Goal: Information Seeking & Learning: Understand process/instructions

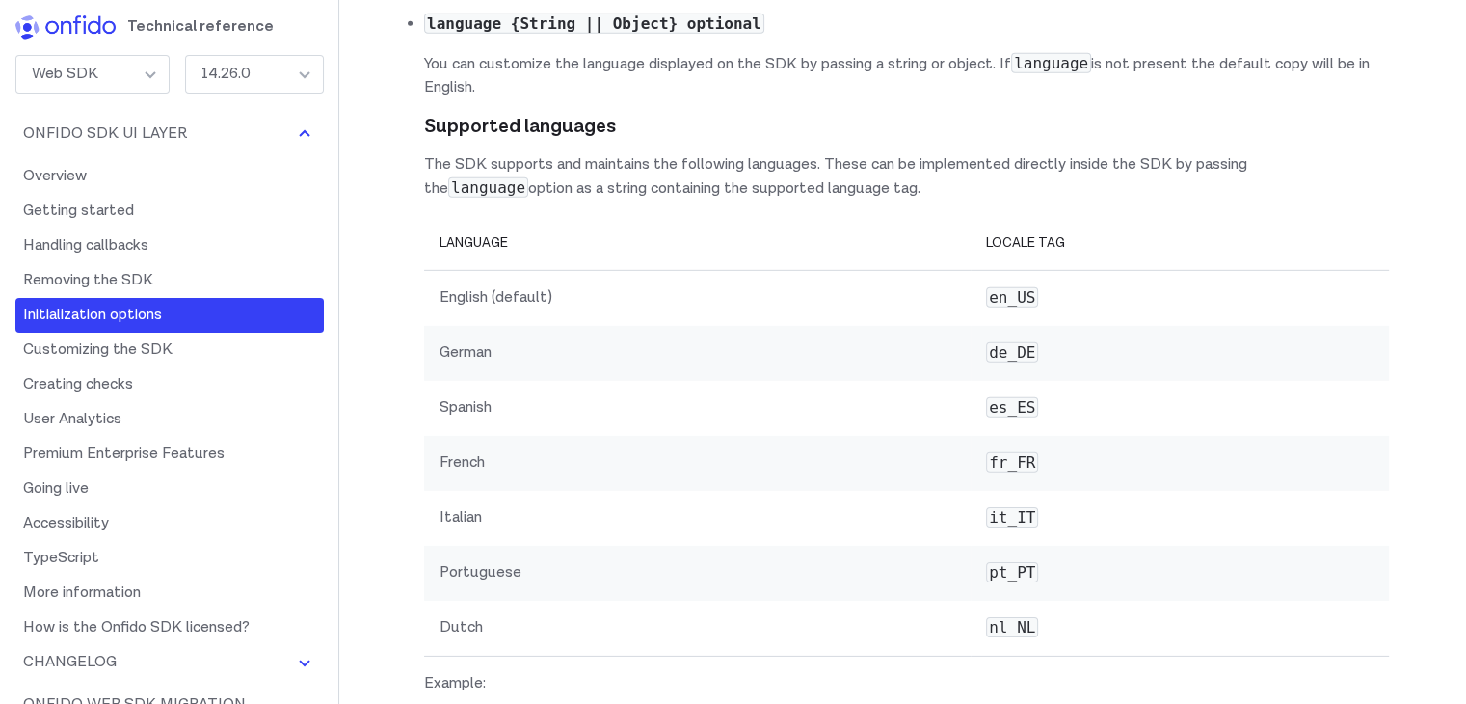
scroll to position [13269, 0]
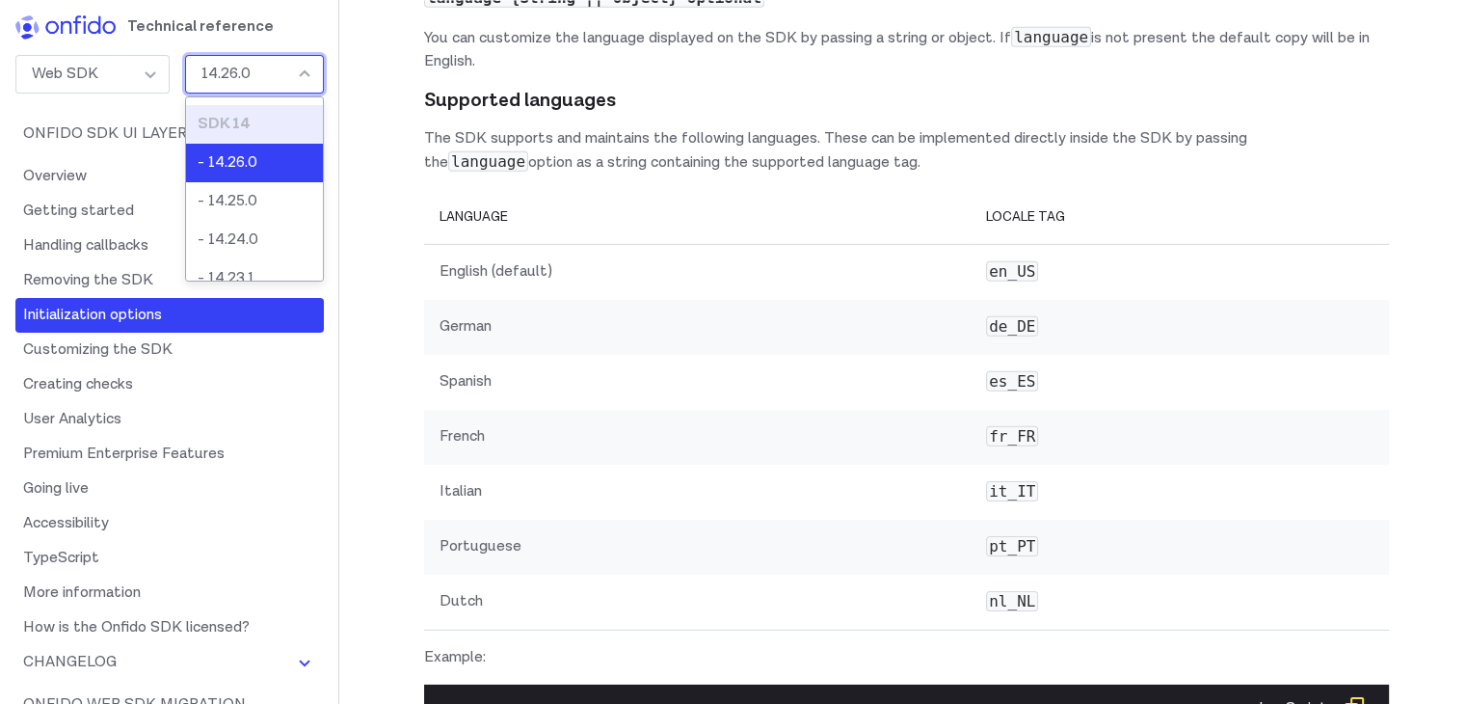
click at [271, 63] on div "14.26.0" at bounding box center [254, 74] width 139 height 39
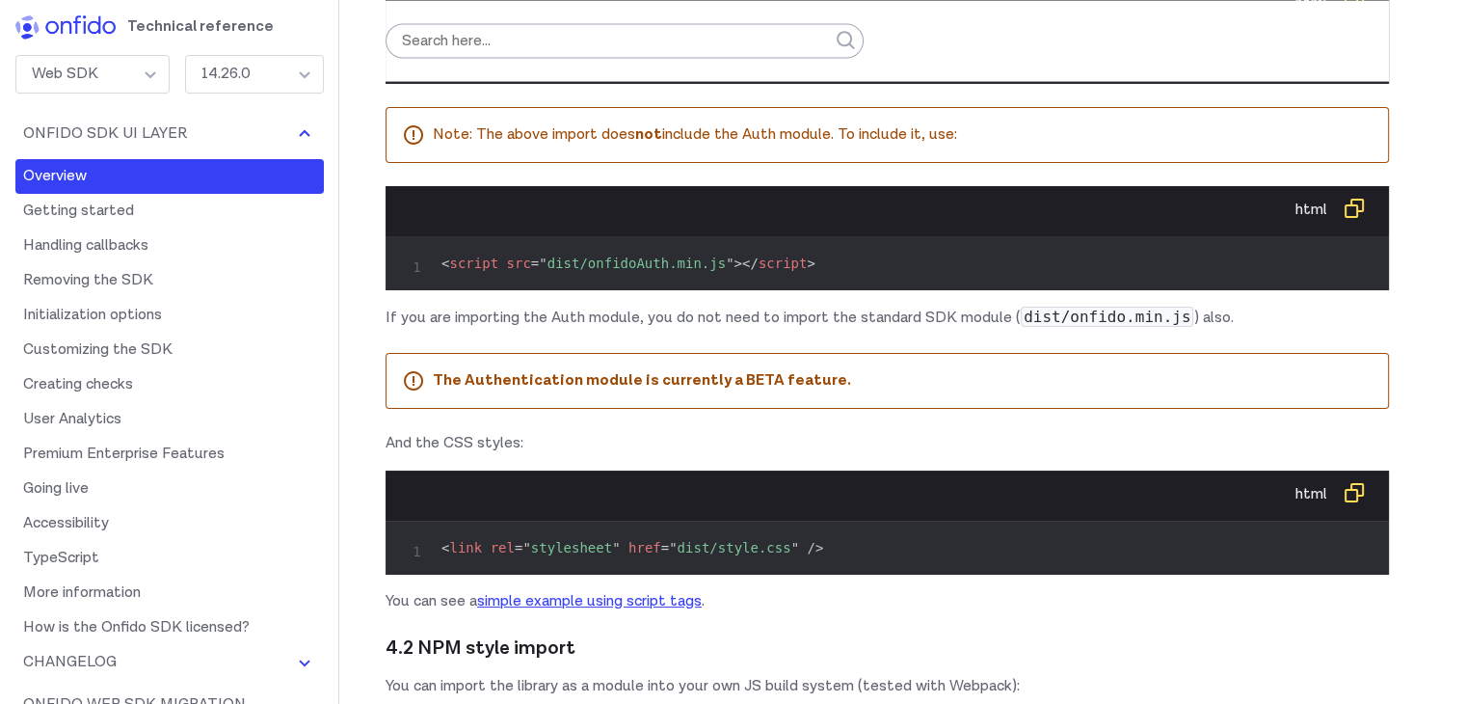
scroll to position [0, 0]
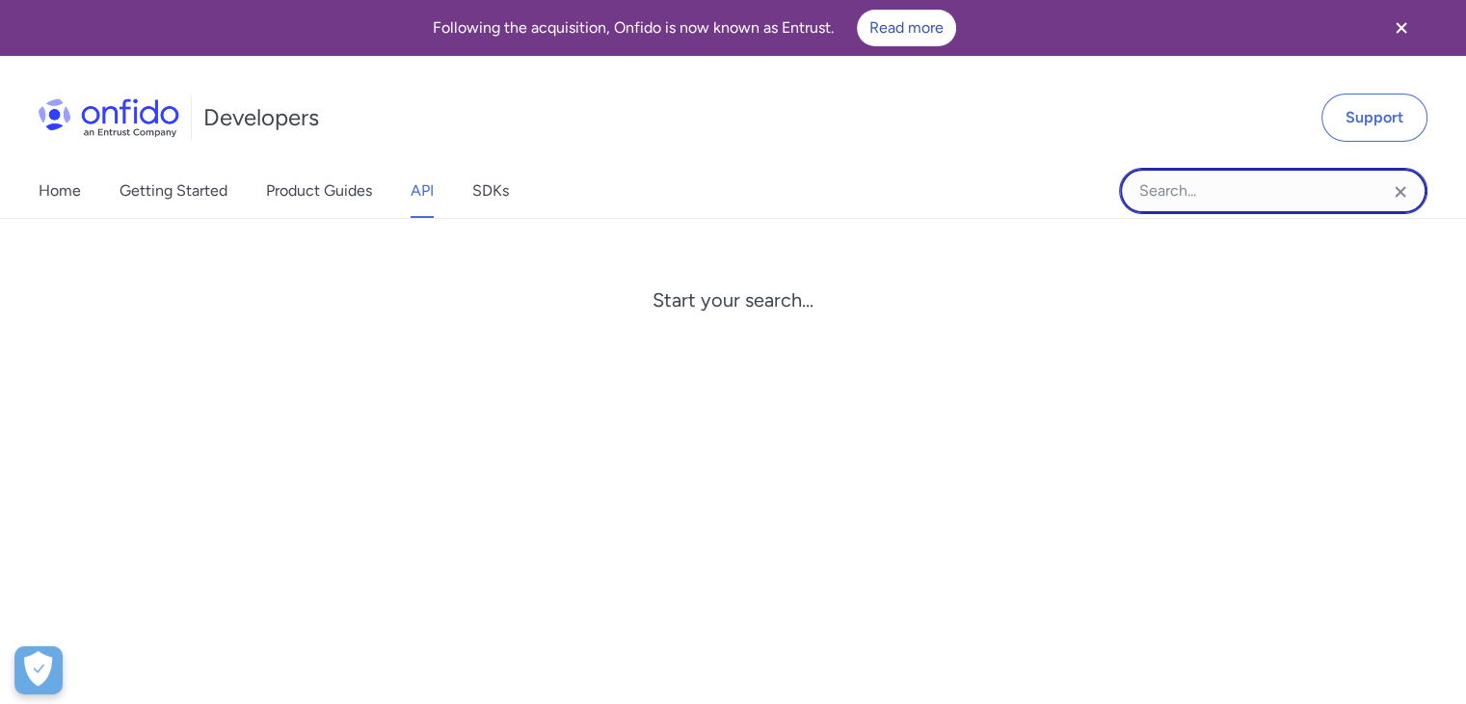
click at [1288, 190] on input "Onfido search input field" at bounding box center [1273, 191] width 308 height 46
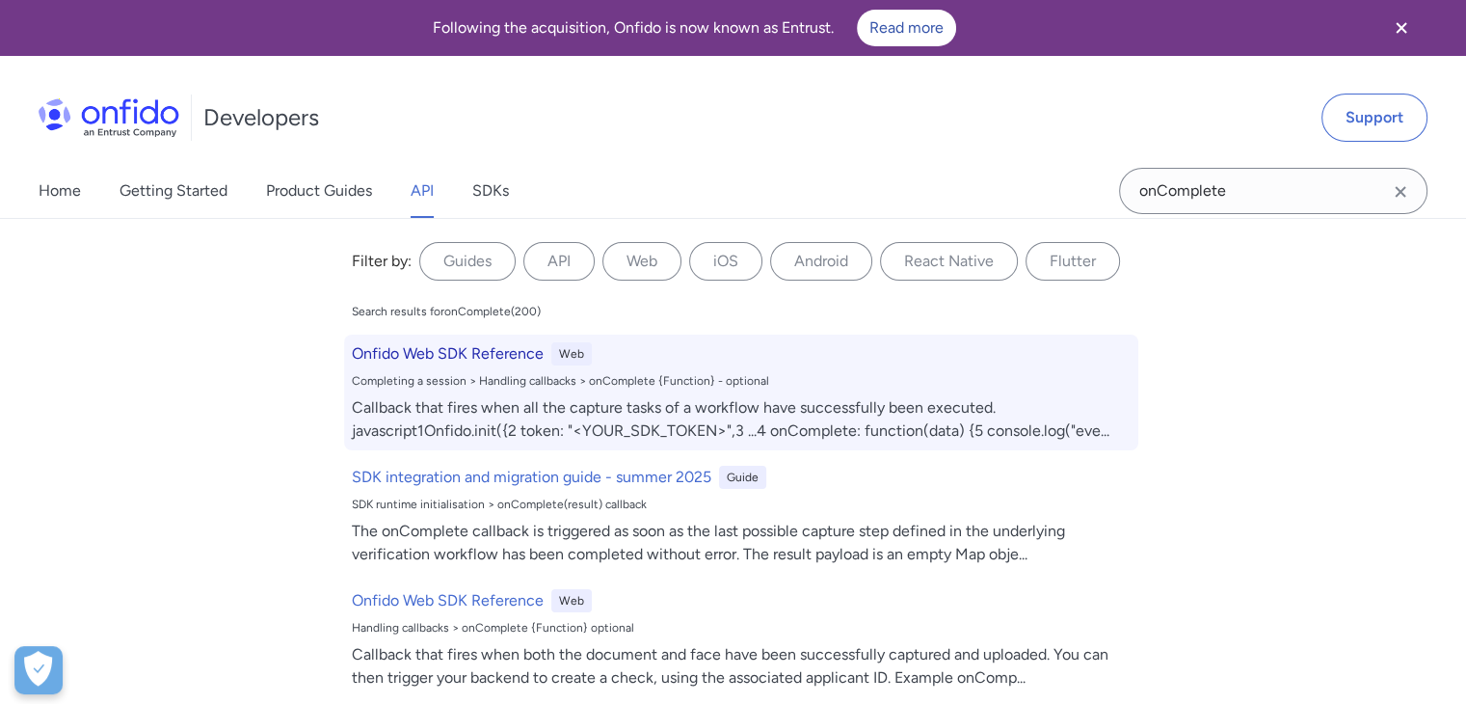
click at [498, 352] on h6 "Onfido Web SDK Reference" at bounding box center [448, 353] width 192 height 23
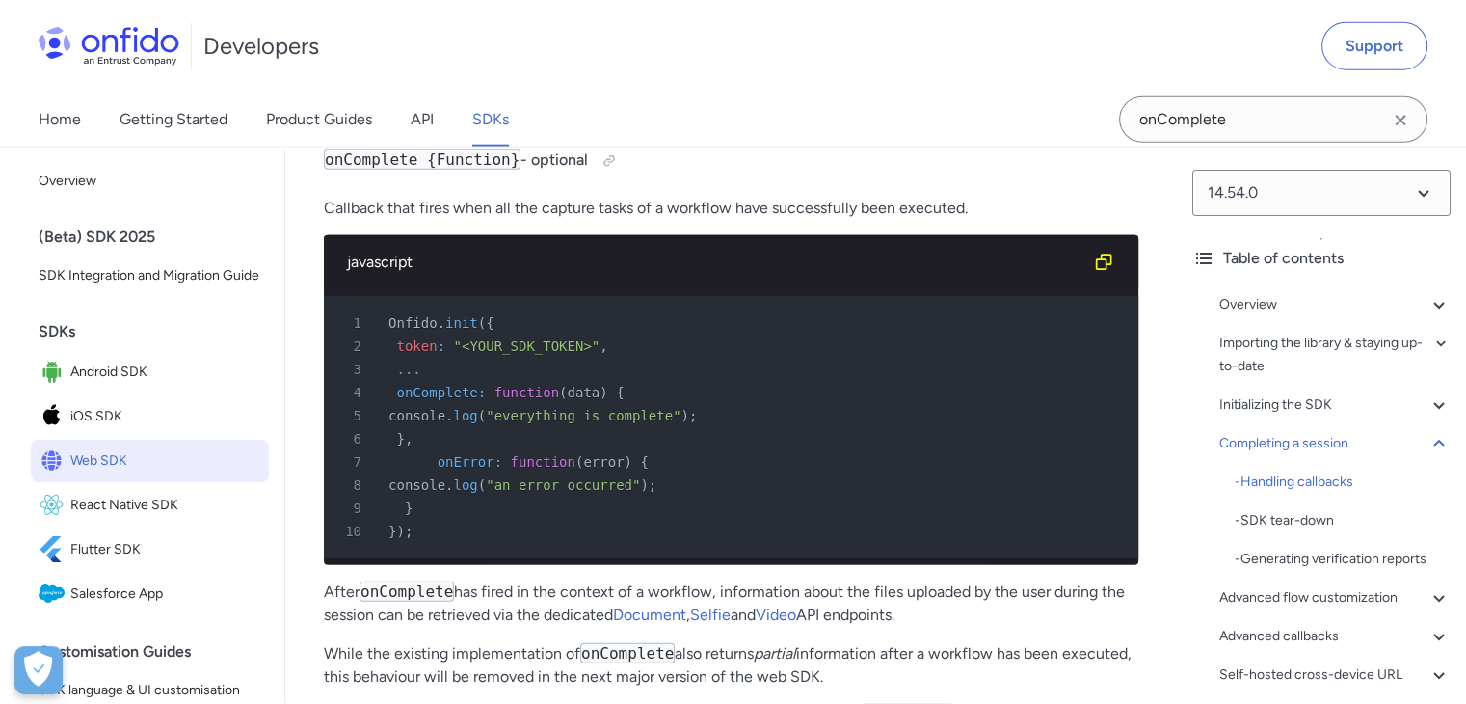
scroll to position [5182, 0]
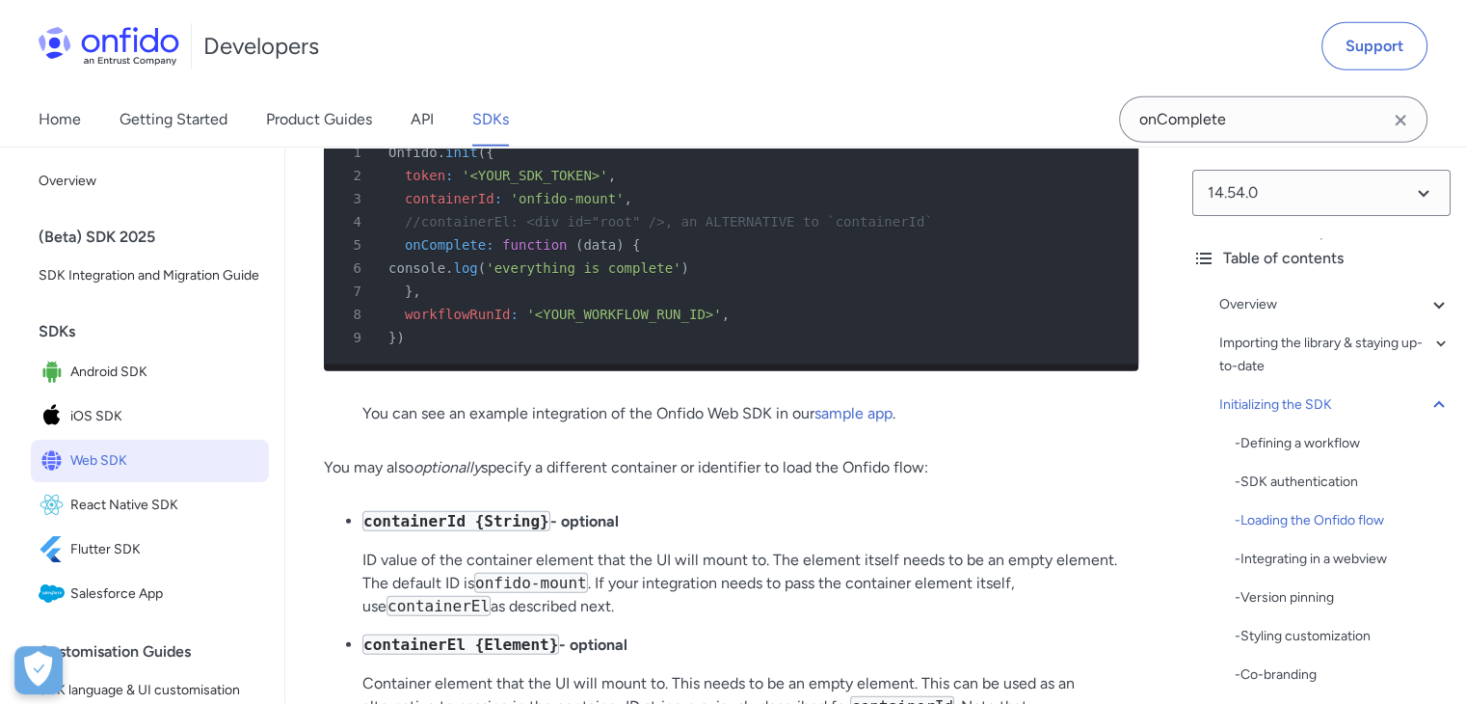
click at [933, 425] on p "You can see an example integration of the Onfido Web SDK in our sample app ." at bounding box center [730, 413] width 737 height 23
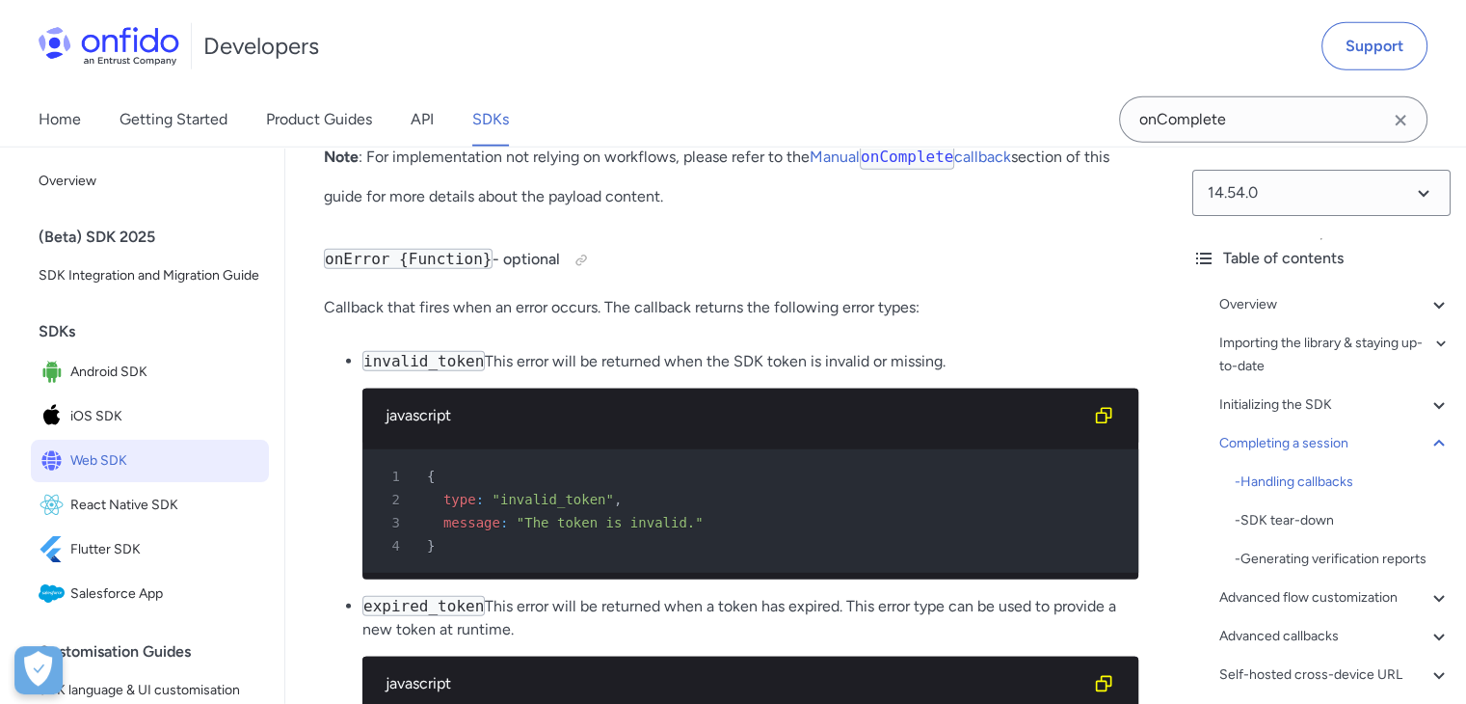
scroll to position [19948, 0]
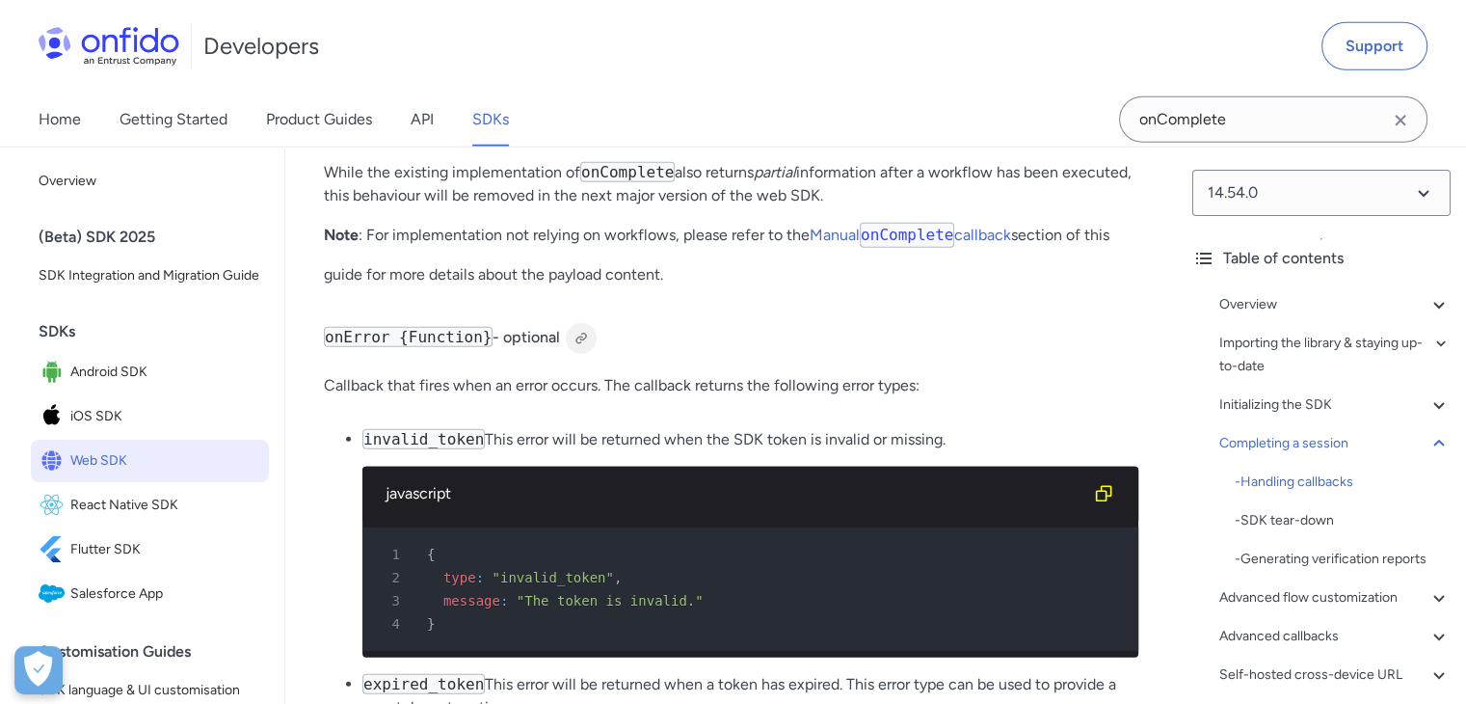
click at [573, 346] on div at bounding box center [580, 338] width 15 height 15
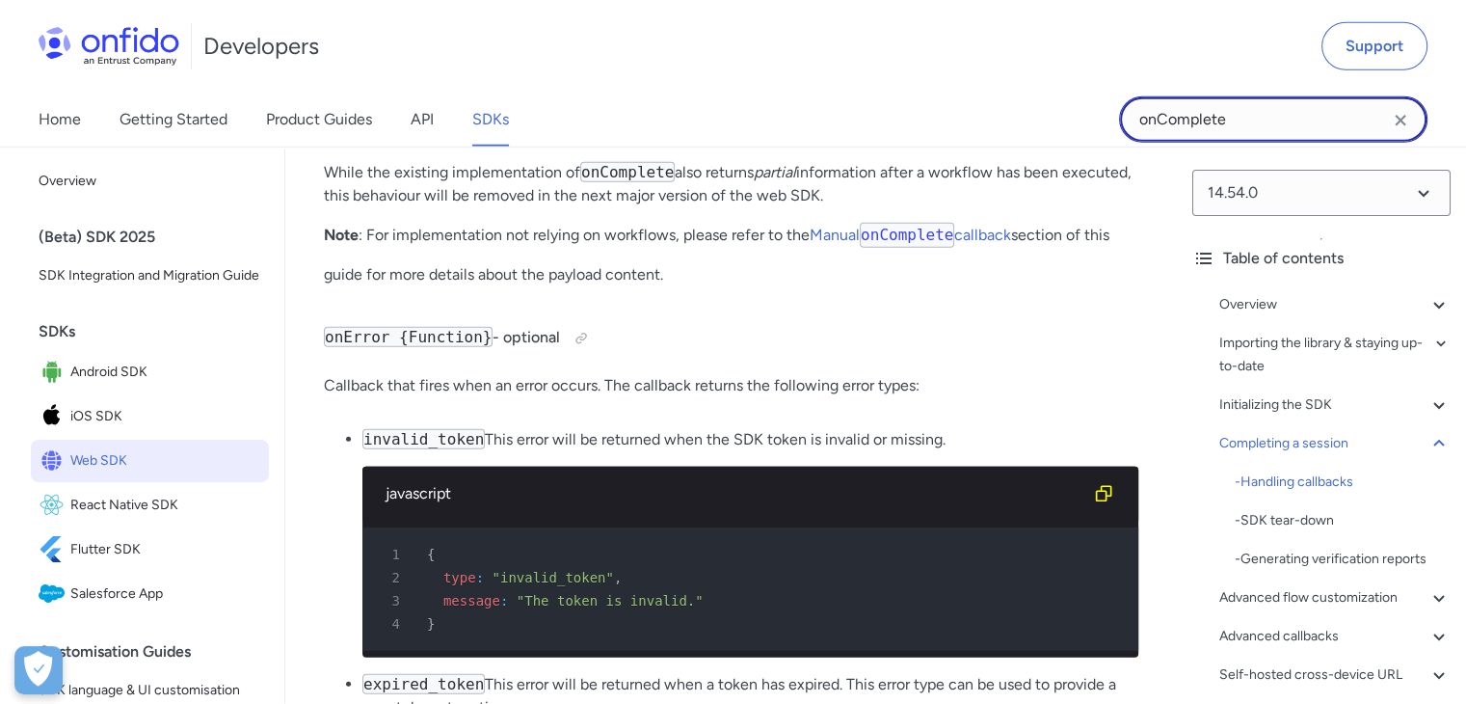
click at [1262, 105] on input "onComplete" at bounding box center [1273, 119] width 308 height 46
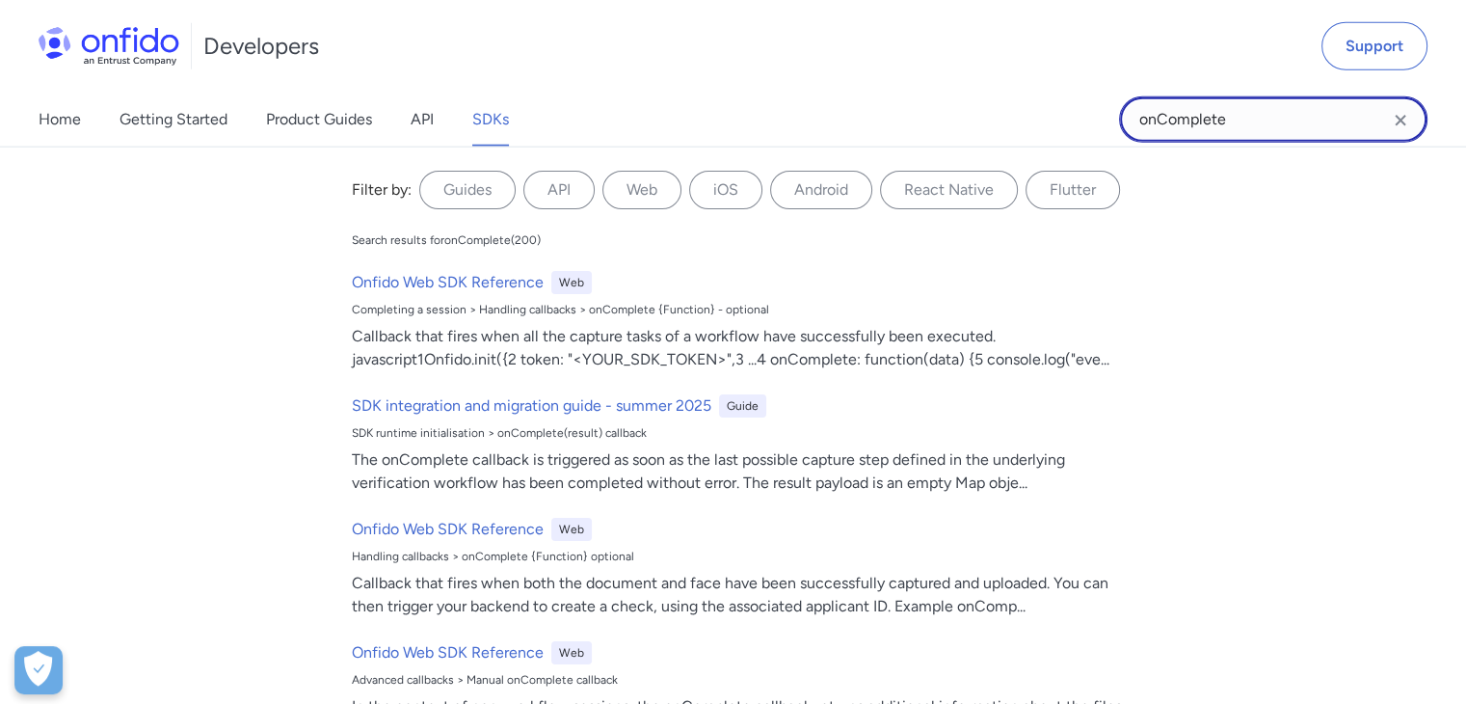
type input "щ"
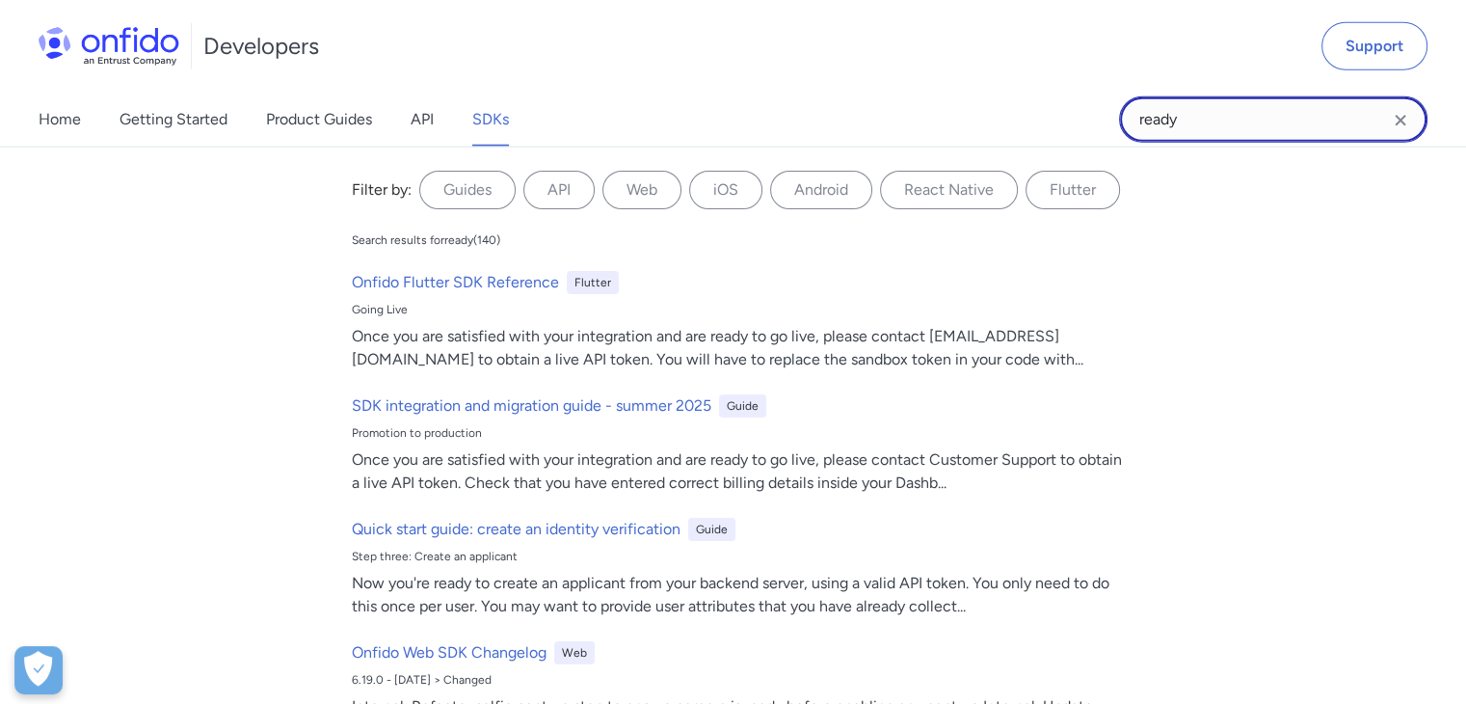
click at [1248, 107] on input "ready" at bounding box center [1273, 119] width 308 height 46
click at [278, 390] on div "Filter by: Guides API Web iOS Android React Native Flutter Filter by... Search …" at bounding box center [733, 424] width 1466 height 557
click at [635, 182] on label "Web" at bounding box center [641, 190] width 79 height 39
click at [0, 0] on input "Web" at bounding box center [0, 0] width 0 height 0
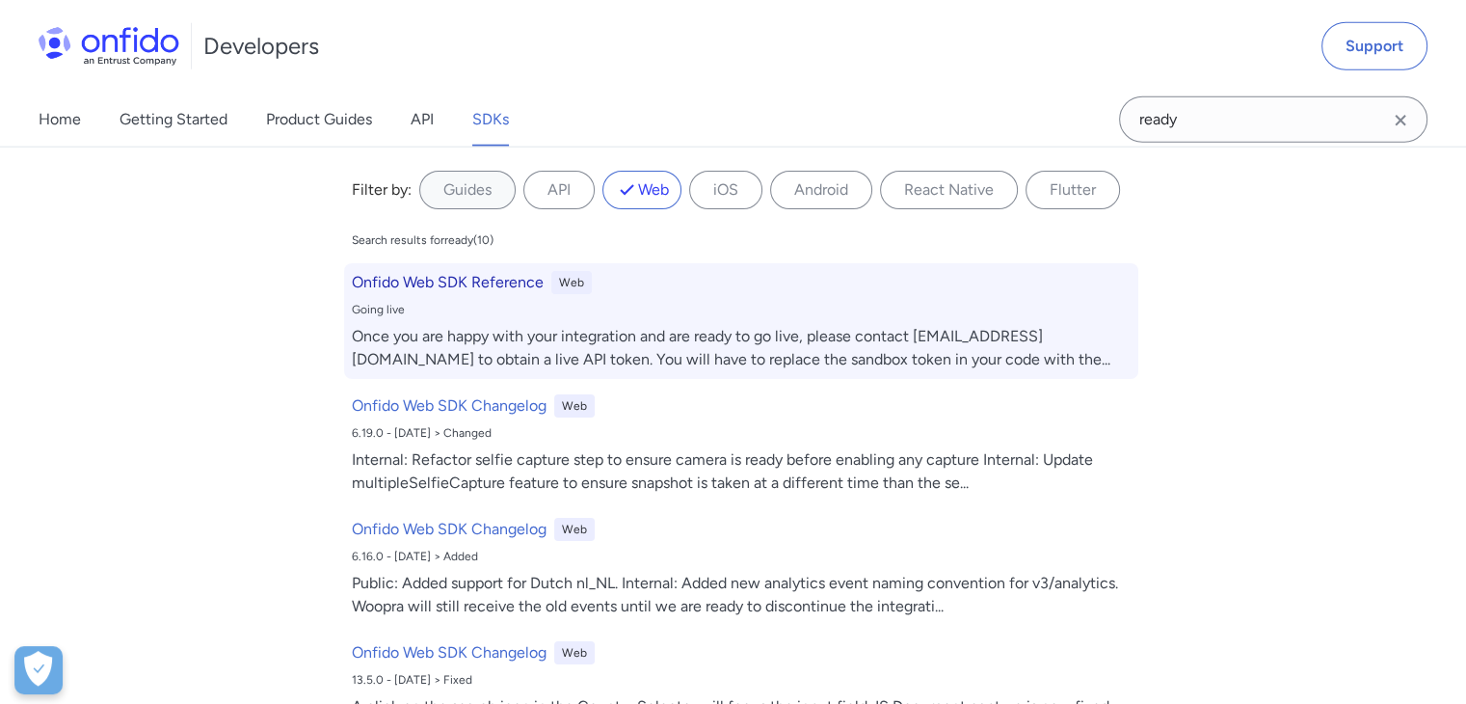
click at [453, 285] on h6 "Onfido Web SDK Reference" at bounding box center [448, 282] width 192 height 23
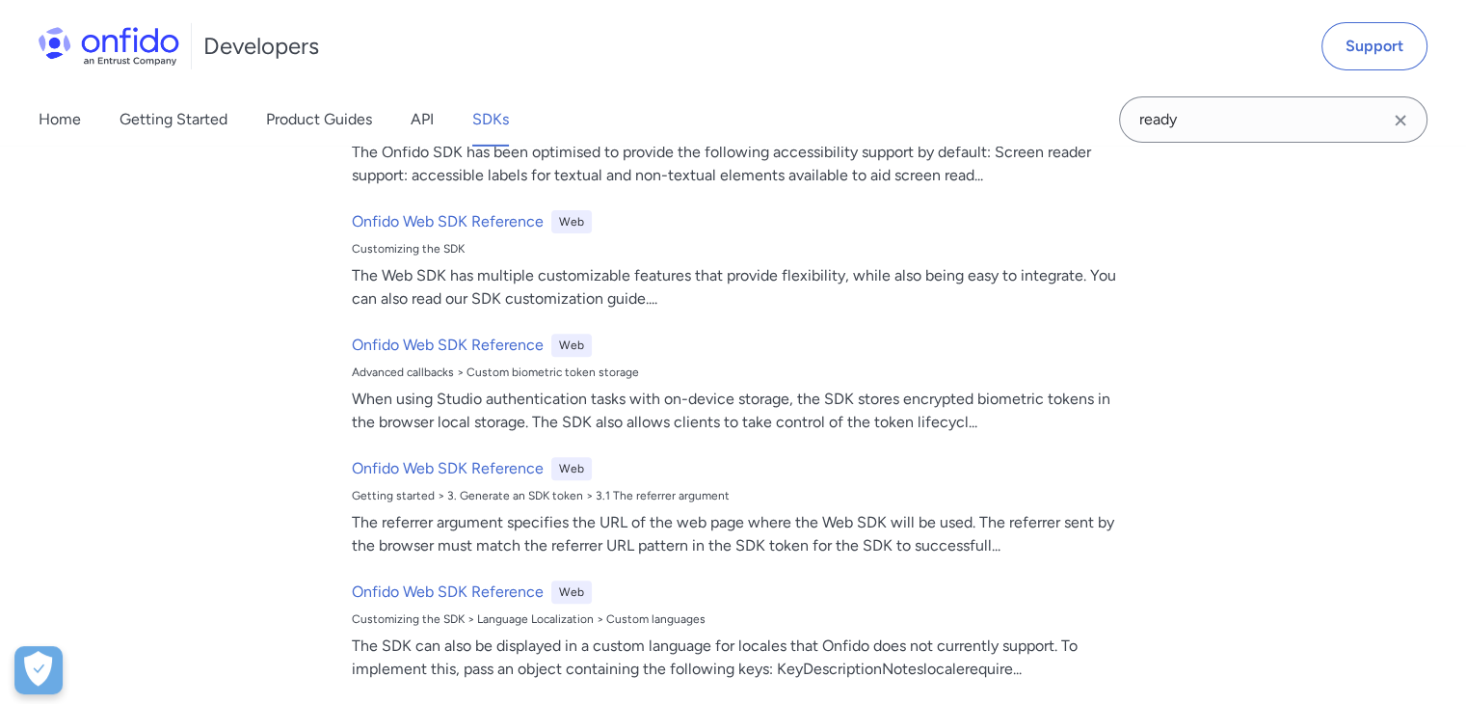
scroll to position [21179, 0]
click at [1214, 112] on input "ready" at bounding box center [1273, 119] width 308 height 46
type input "loaded"
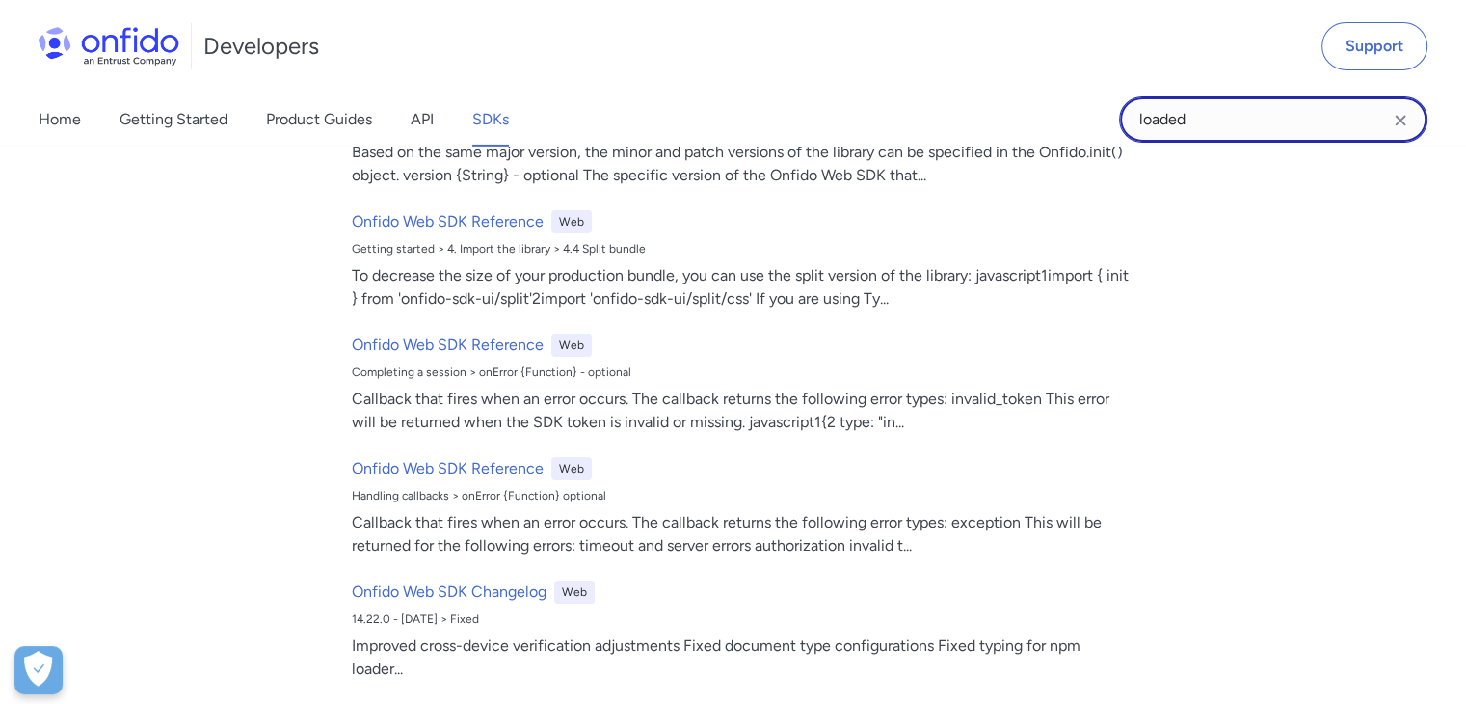
scroll to position [431, 0]
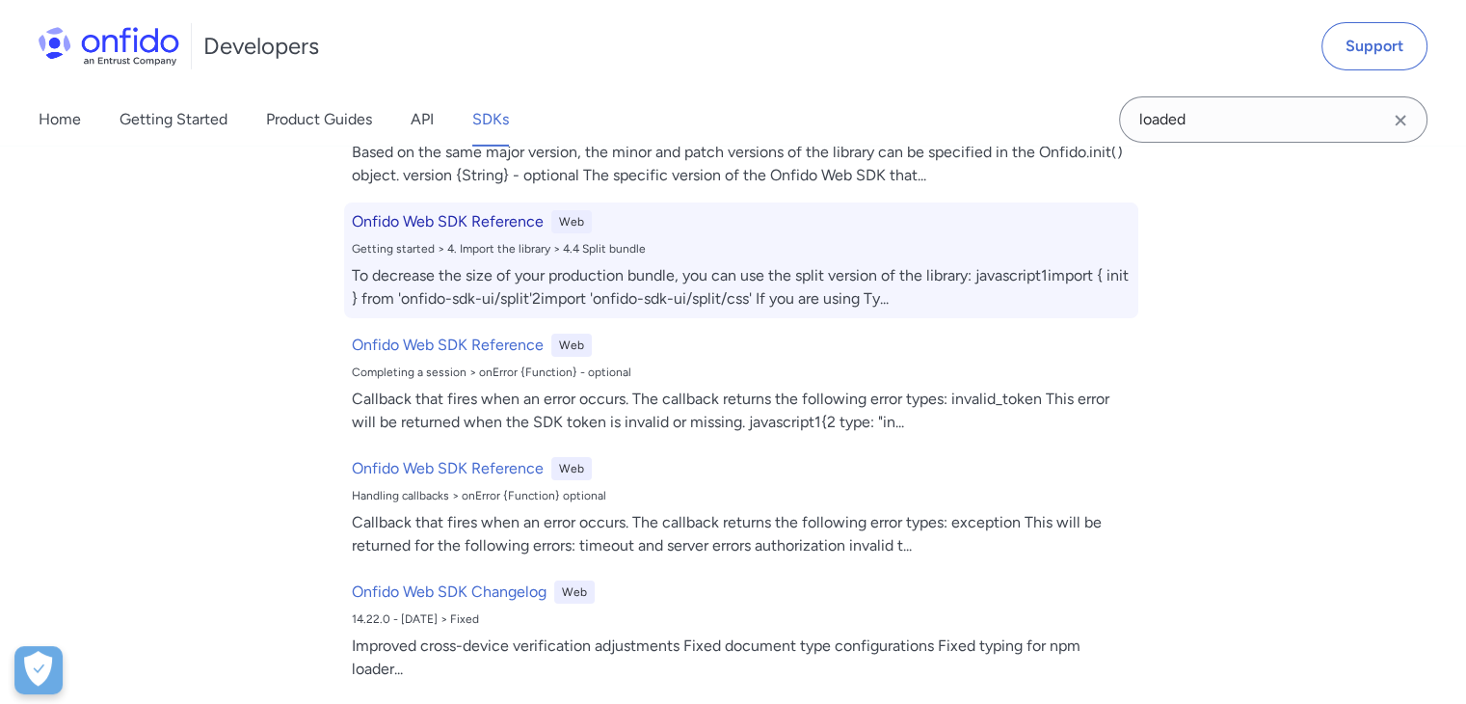
click at [692, 292] on div "To decrease the size of your production bundle, you can use the split version o…" at bounding box center [741, 287] width 779 height 46
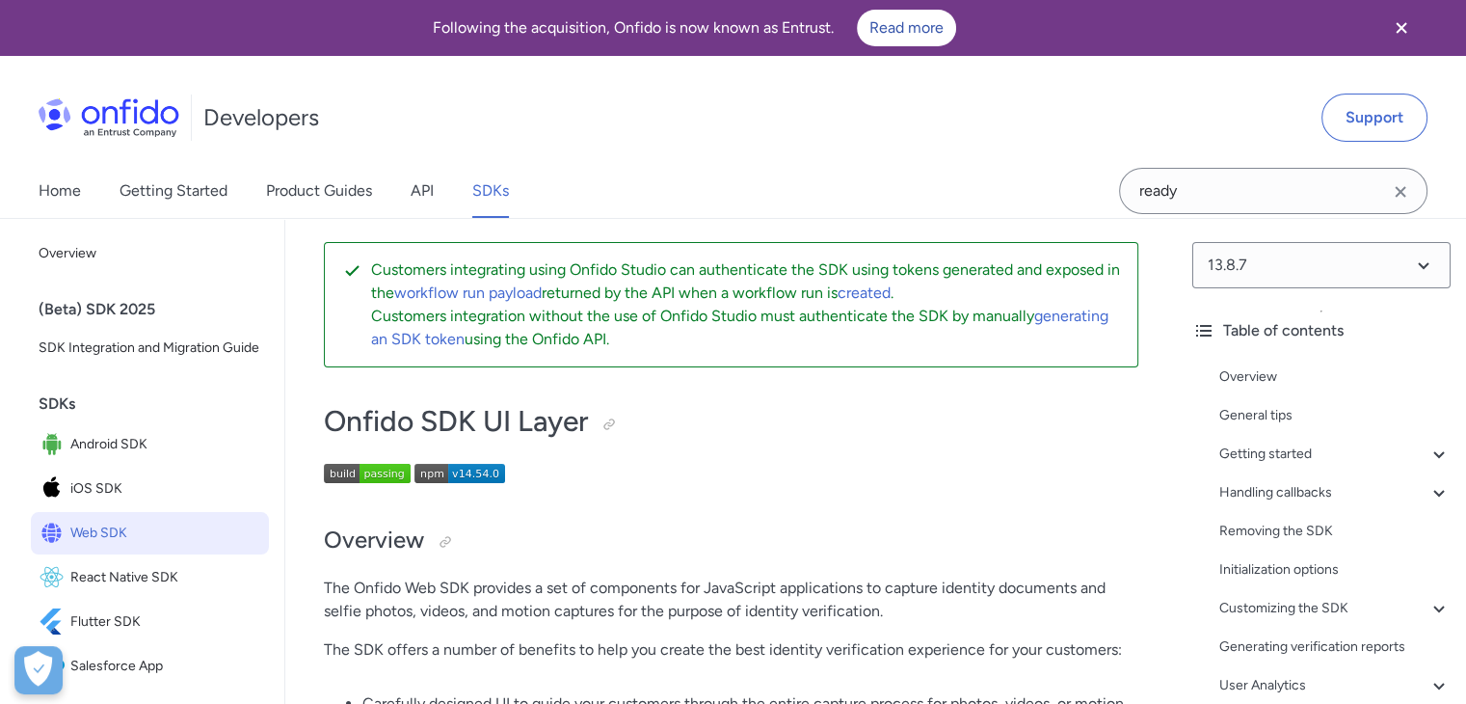
scroll to position [33665, 0]
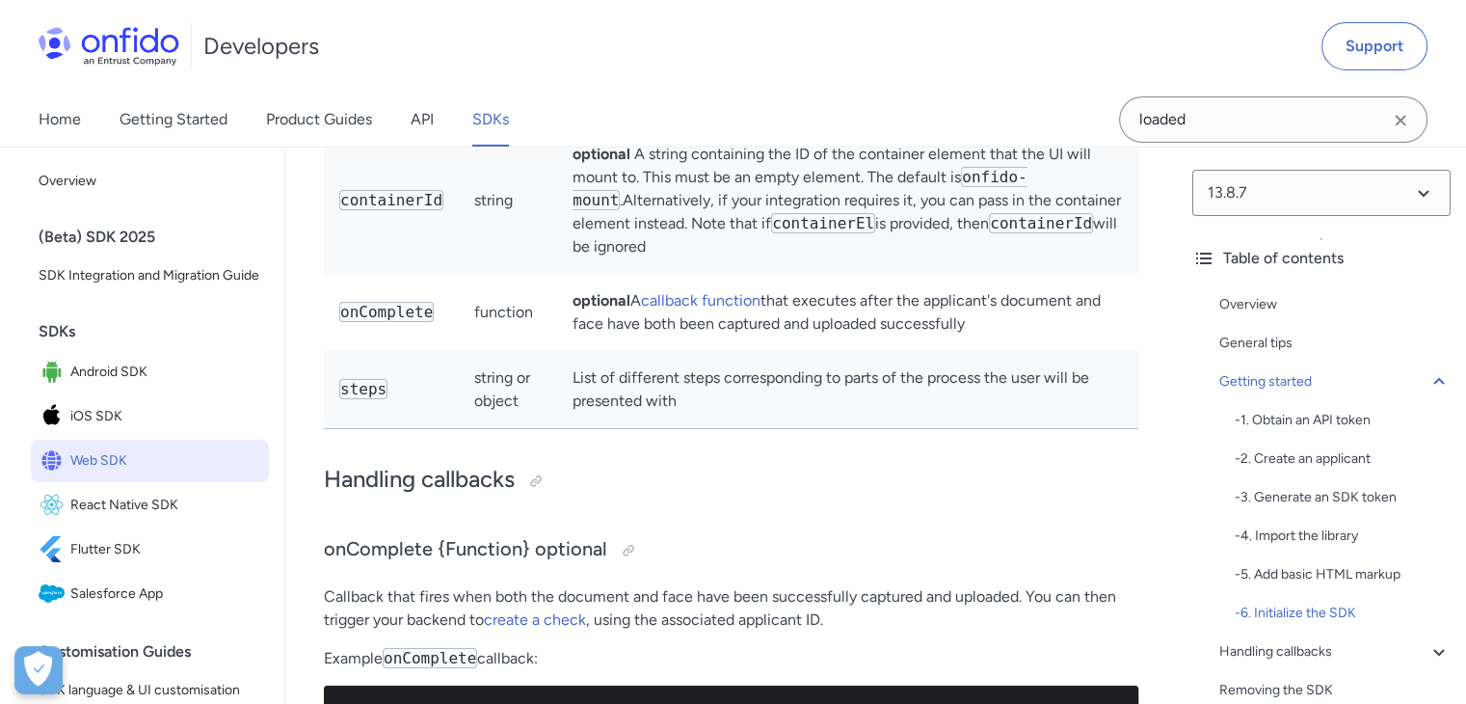
scroll to position [6621, 0]
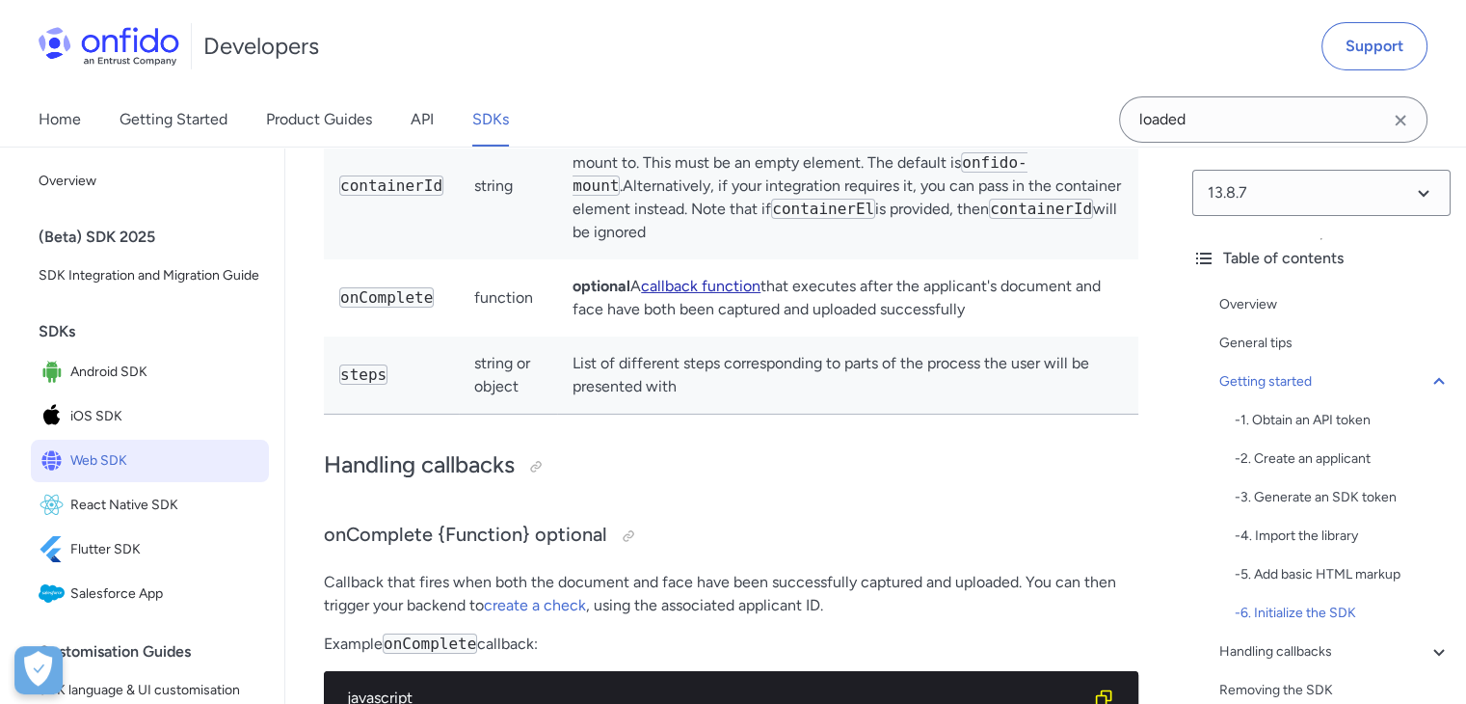
click at [676, 295] on link "callback function" at bounding box center [701, 286] width 120 height 18
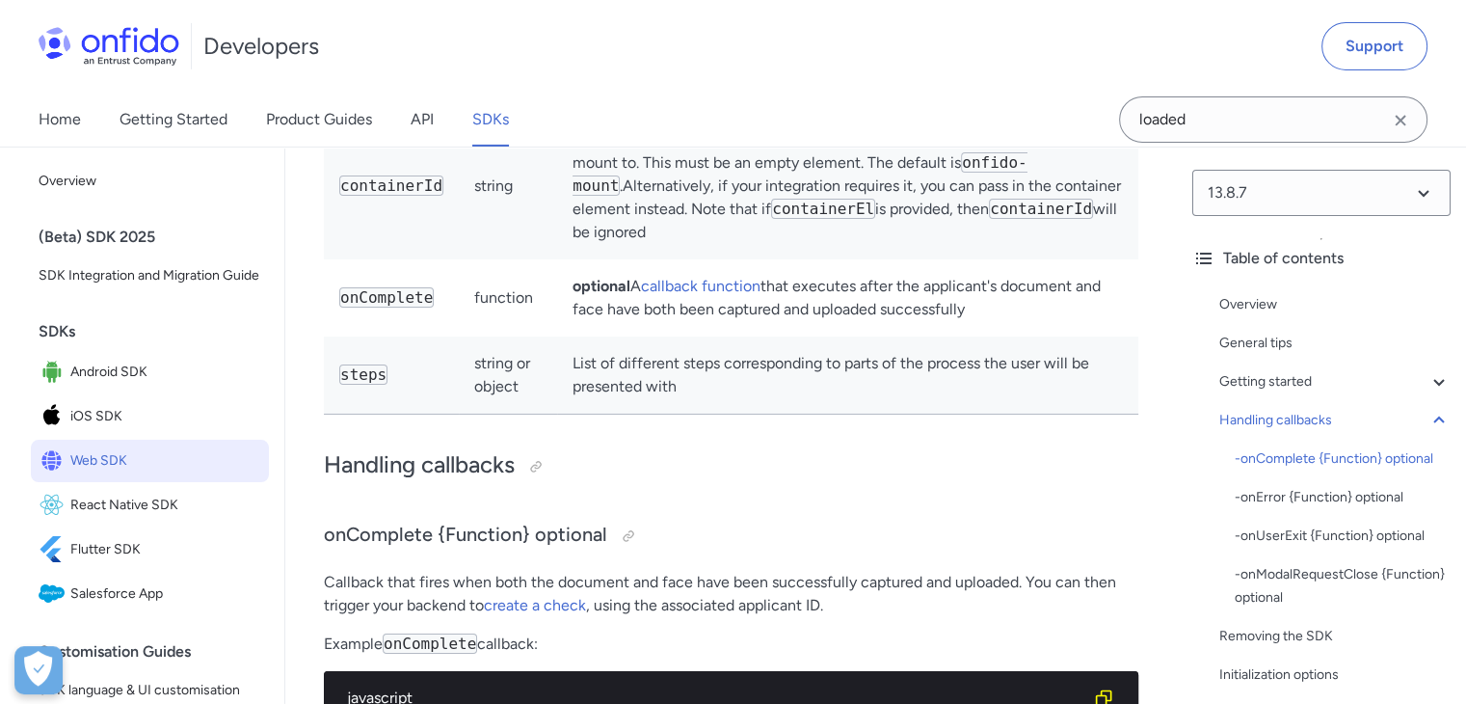
scroll to position [7017, 0]
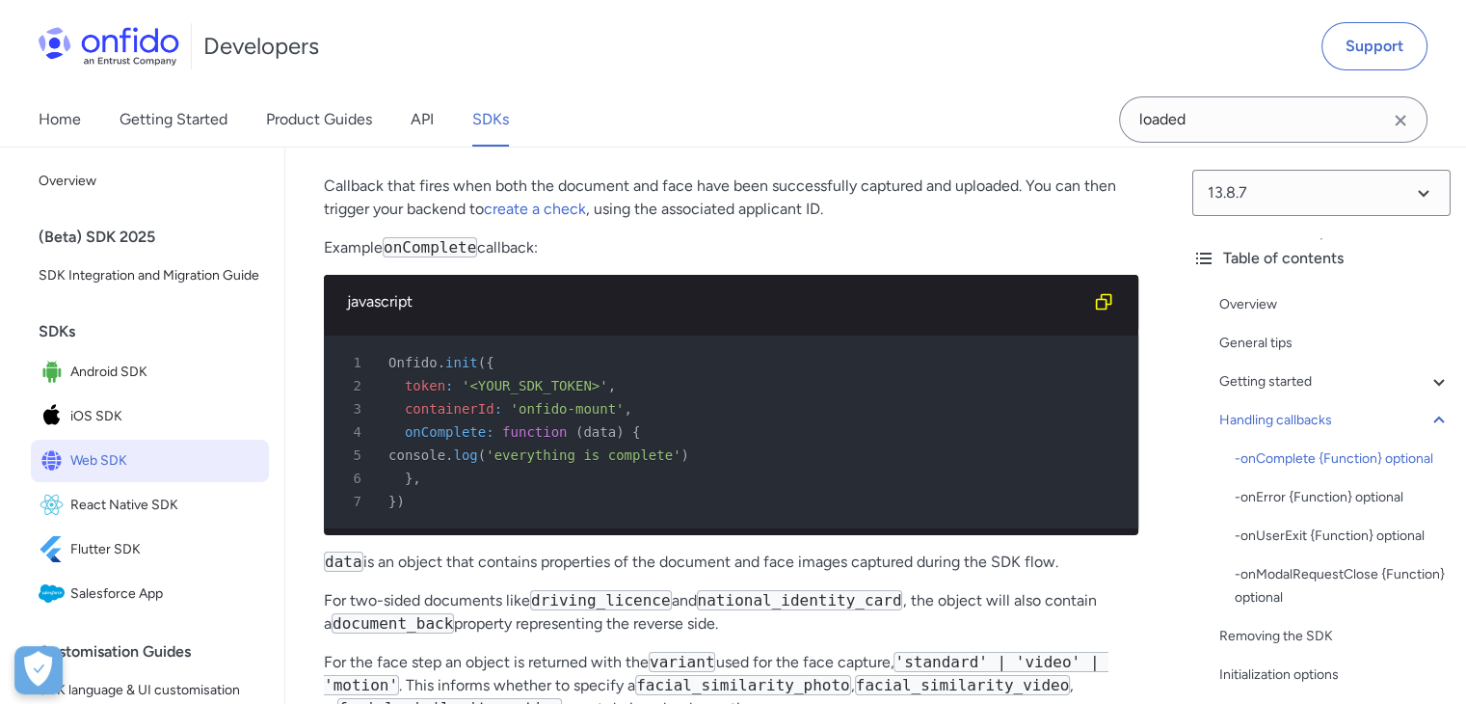
click at [748, 155] on h3 "onComplete {Function} optional" at bounding box center [731, 139] width 814 height 31
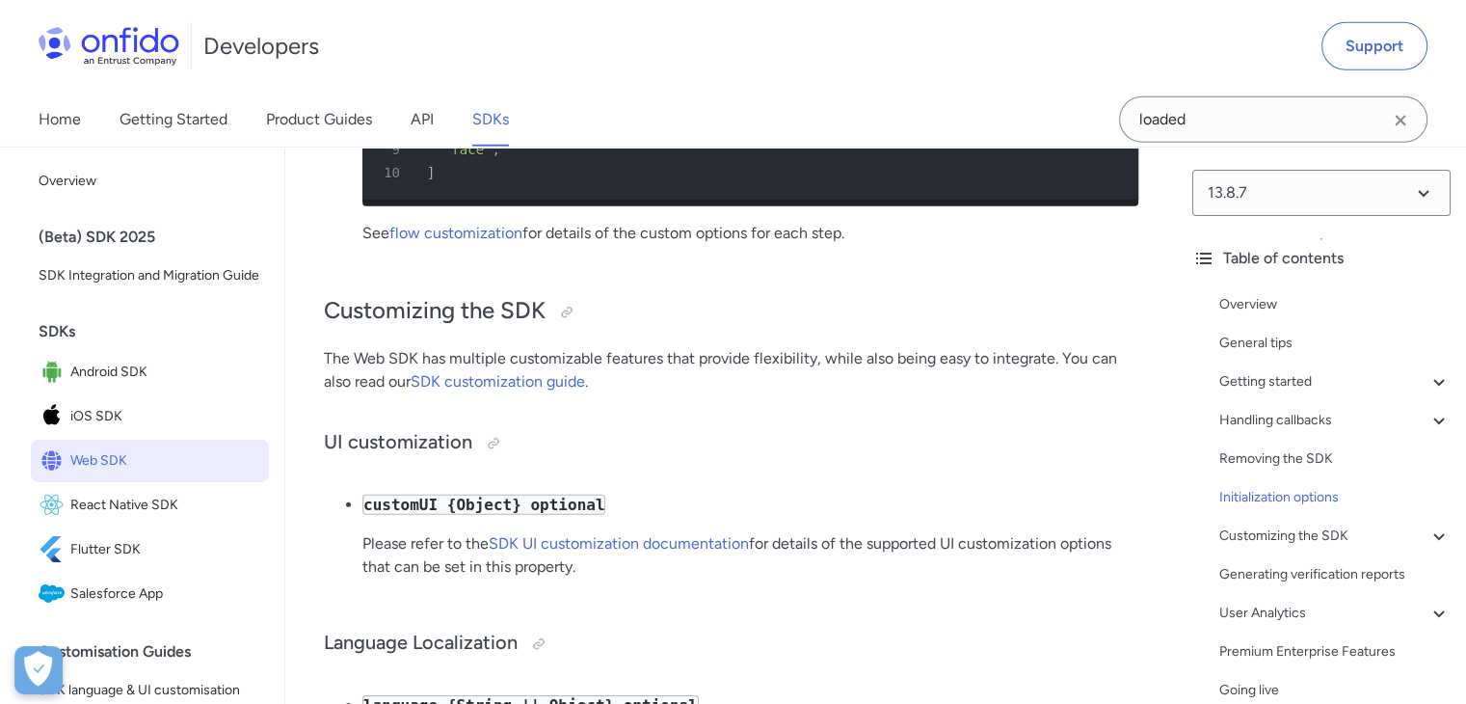
scroll to position [13709, 0]
